Goal: Task Accomplishment & Management: Manage account settings

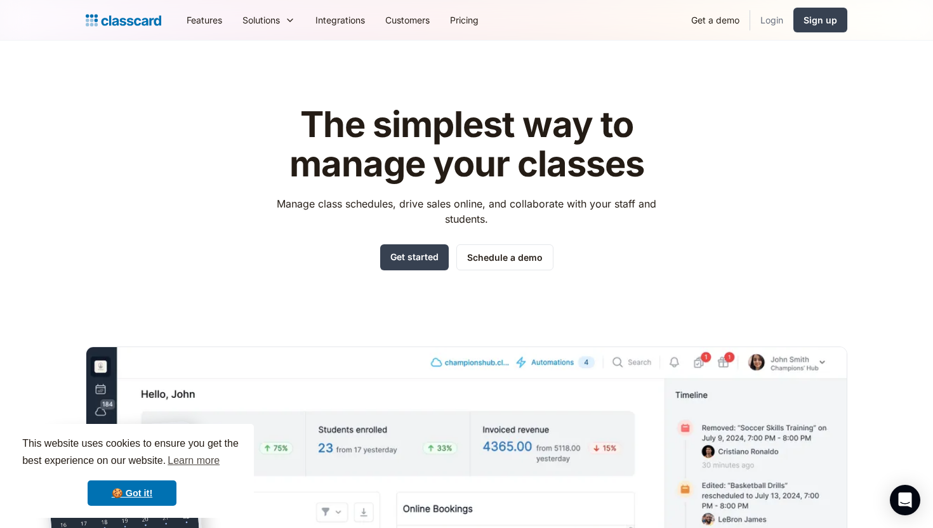
click at [773, 16] on link "Login" at bounding box center [771, 20] width 43 height 29
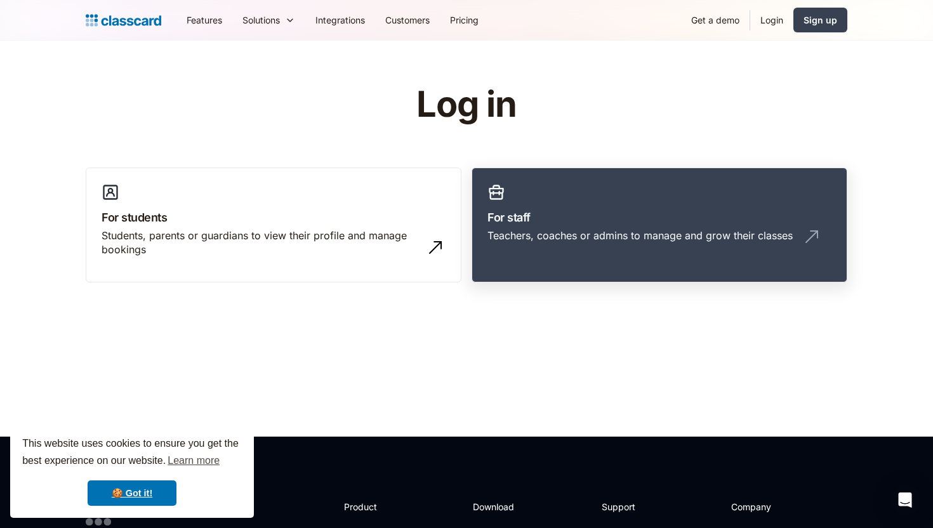
click at [518, 204] on link "For staff Teachers, coaches or admins to manage and grow their classes" at bounding box center [659, 225] width 376 height 115
